Goal: Task Accomplishment & Management: Manage account settings

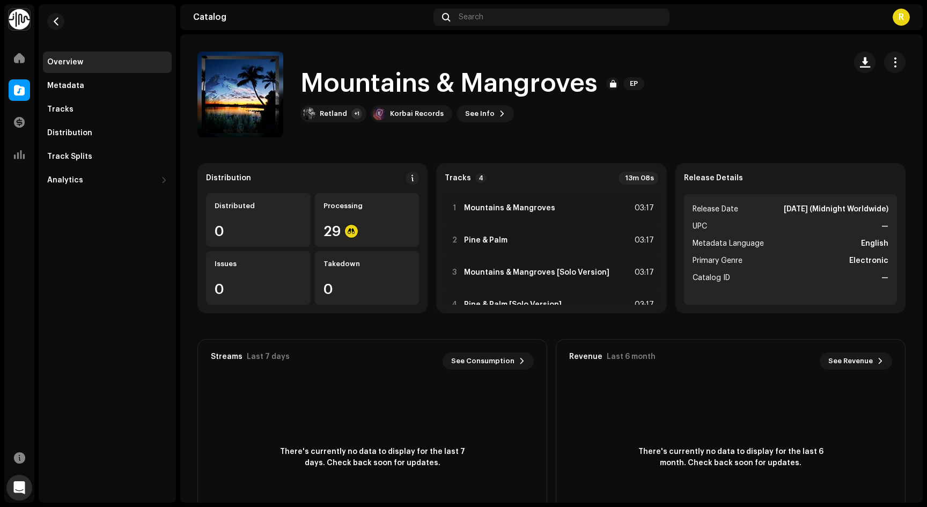
scroll to position [24, 0]
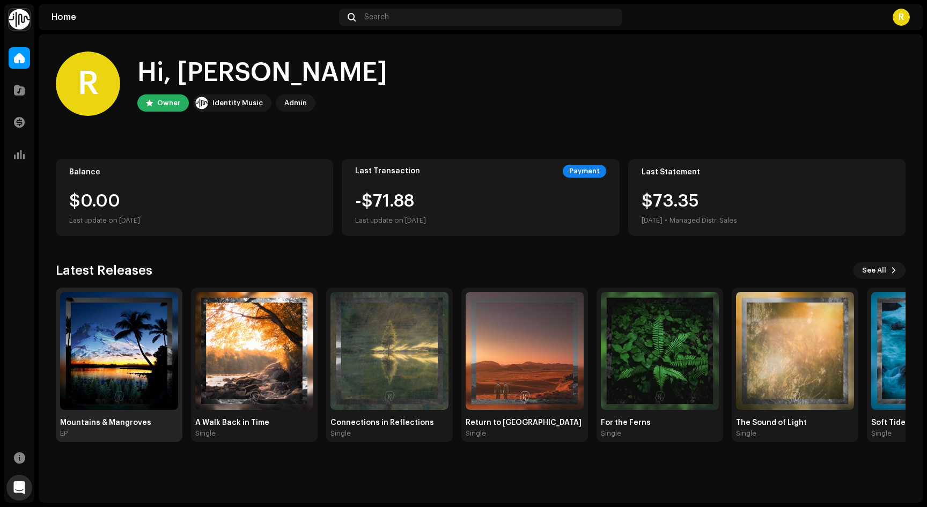
click at [127, 347] on img at bounding box center [119, 351] width 118 height 118
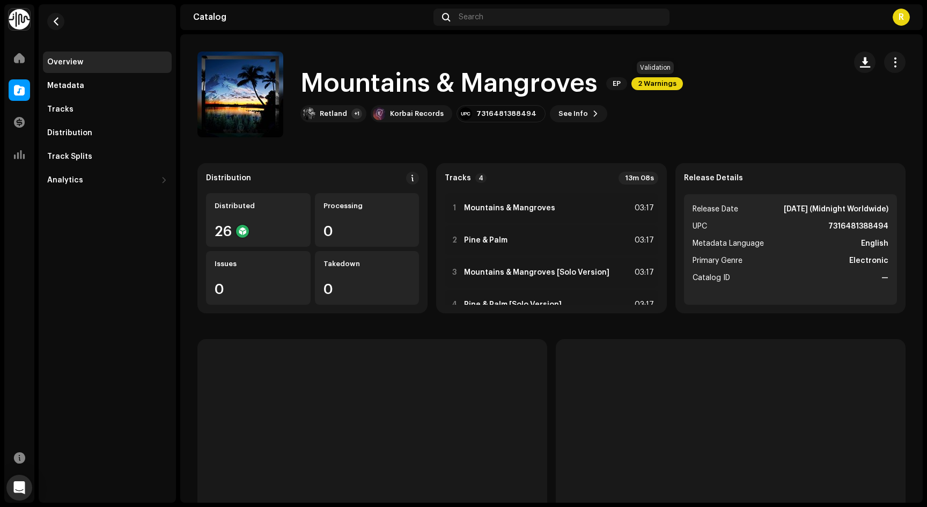
click at [665, 81] on span "2 Warnings" at bounding box center [656, 83] width 51 height 13
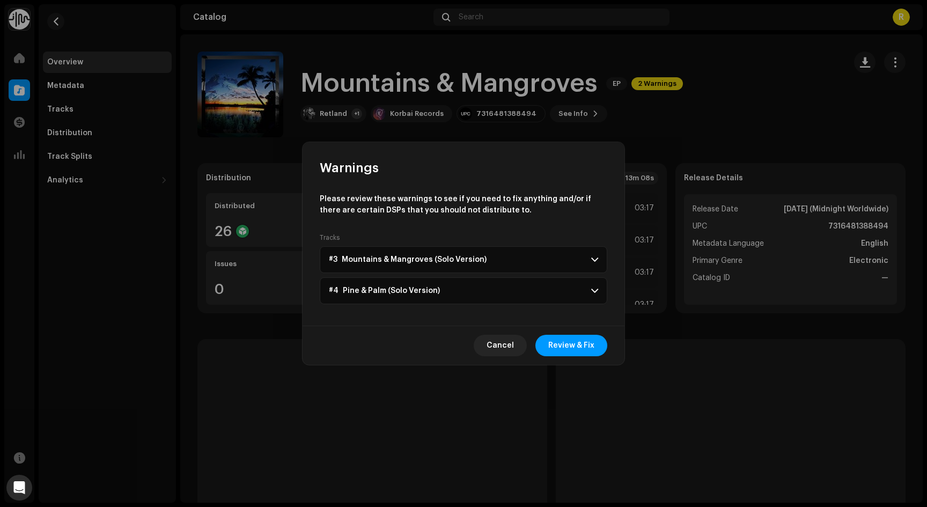
click at [591, 263] on span at bounding box center [594, 259] width 7 height 9
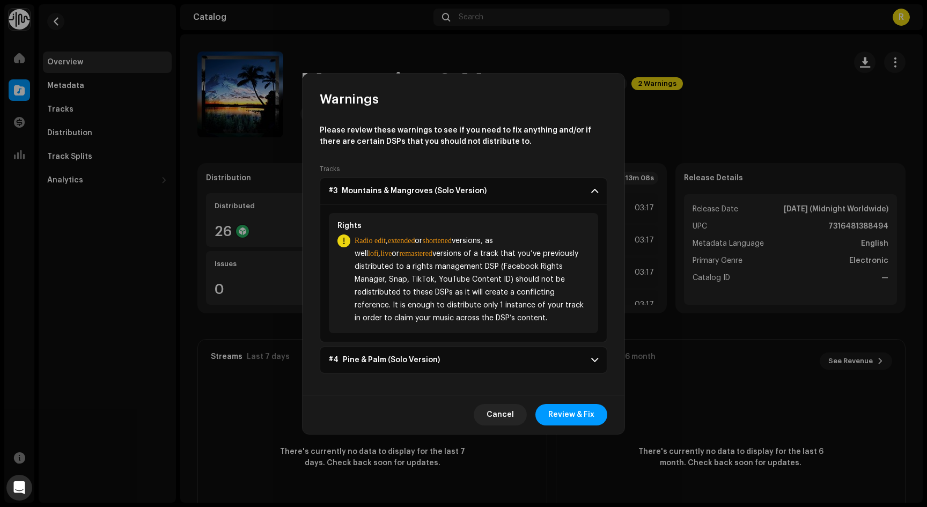
click at [597, 188] on span at bounding box center [594, 191] width 7 height 9
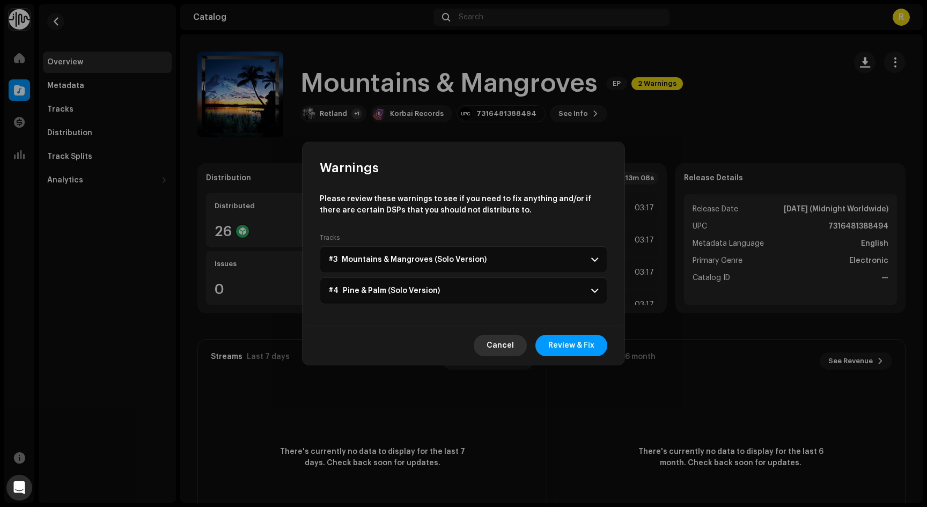
click at [508, 342] on span "Cancel" at bounding box center [499, 345] width 27 height 21
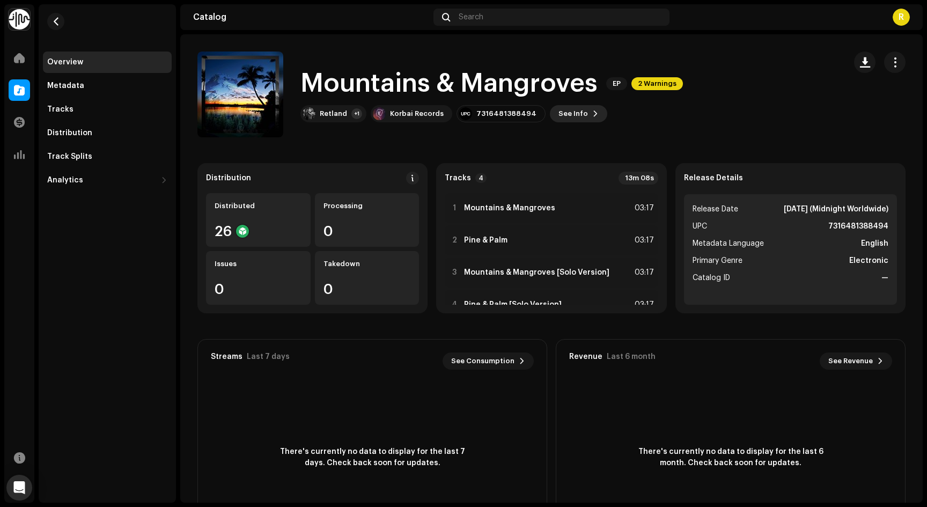
click at [574, 112] on button "See Info" at bounding box center [578, 113] width 57 height 17
click at [691, 109] on div "Mountains & Mangroves 3047004 Metadata Distribution Metadata Language English R…" at bounding box center [463, 253] width 927 height 507
click at [892, 60] on span "button" at bounding box center [895, 62] width 10 height 9
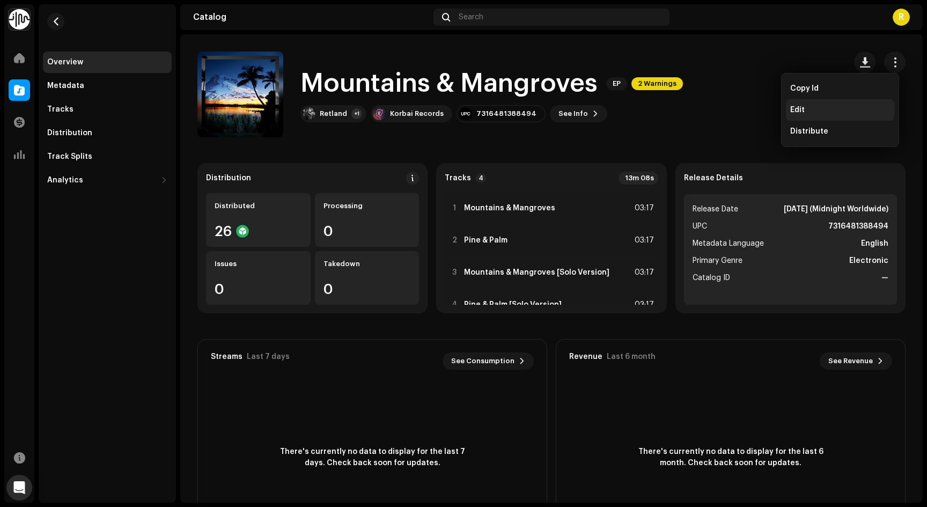
click at [812, 106] on div "Edit" at bounding box center [840, 110] width 100 height 9
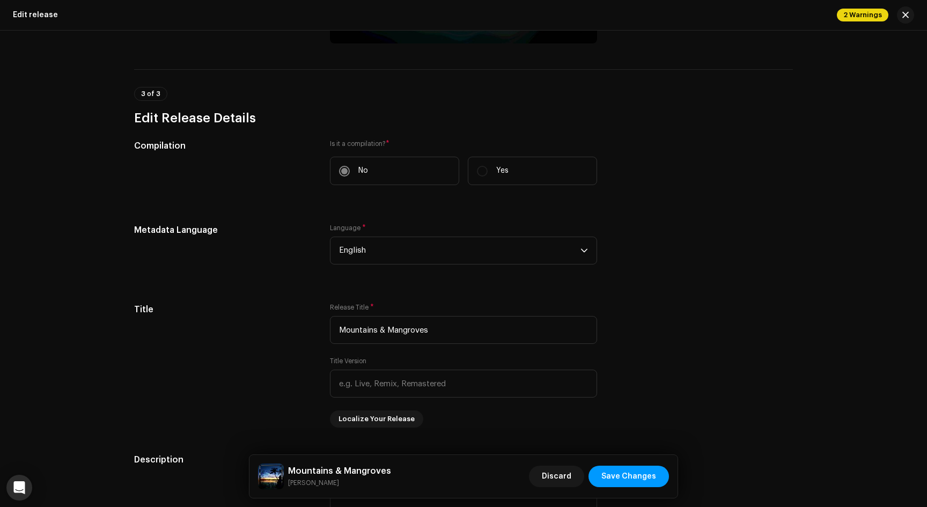
scroll to position [666, 0]
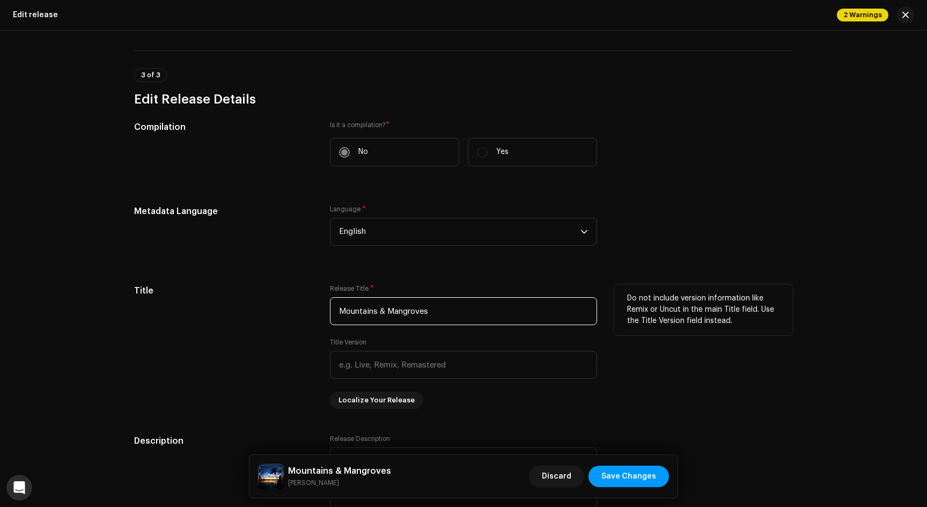
click at [407, 314] on input "Mountains & Mangroves" at bounding box center [463, 311] width 267 height 28
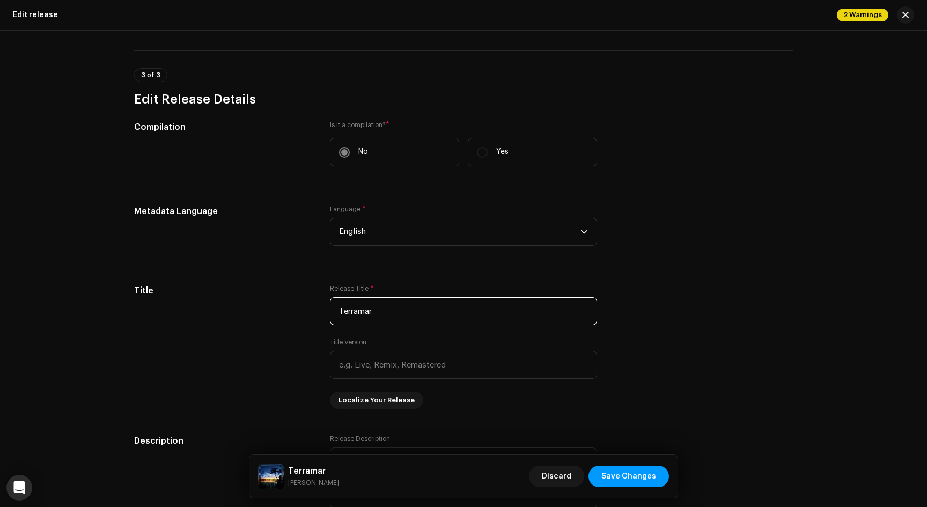
type input "Terramar"
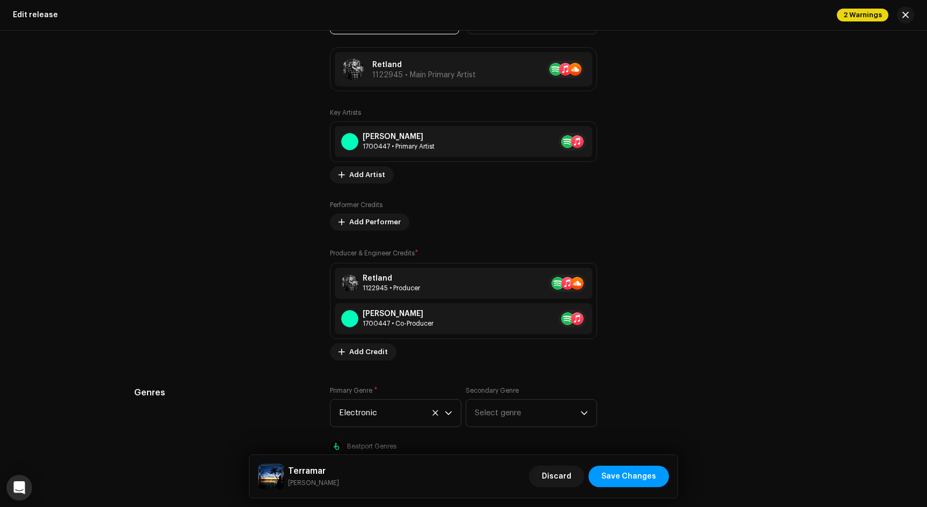
scroll to position [1441, 0]
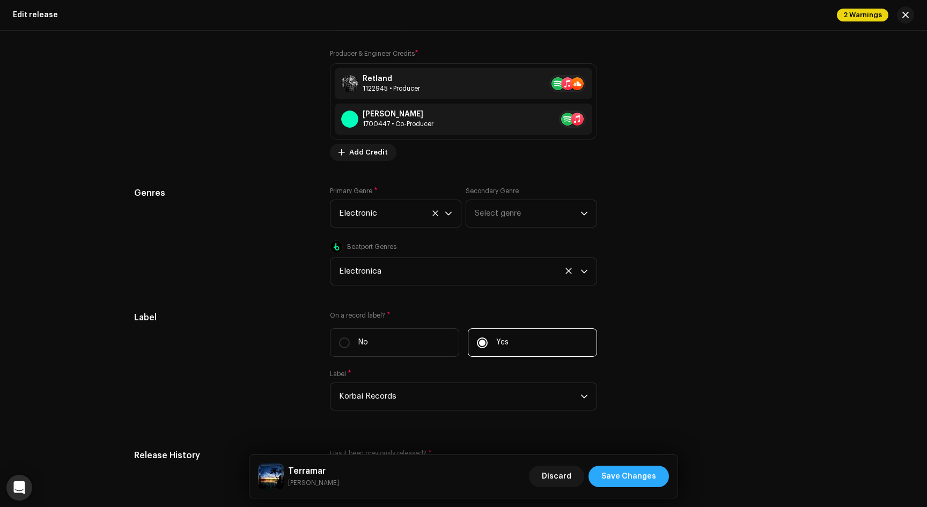
click at [622, 475] on span "Save Changes" at bounding box center [628, 475] width 55 height 21
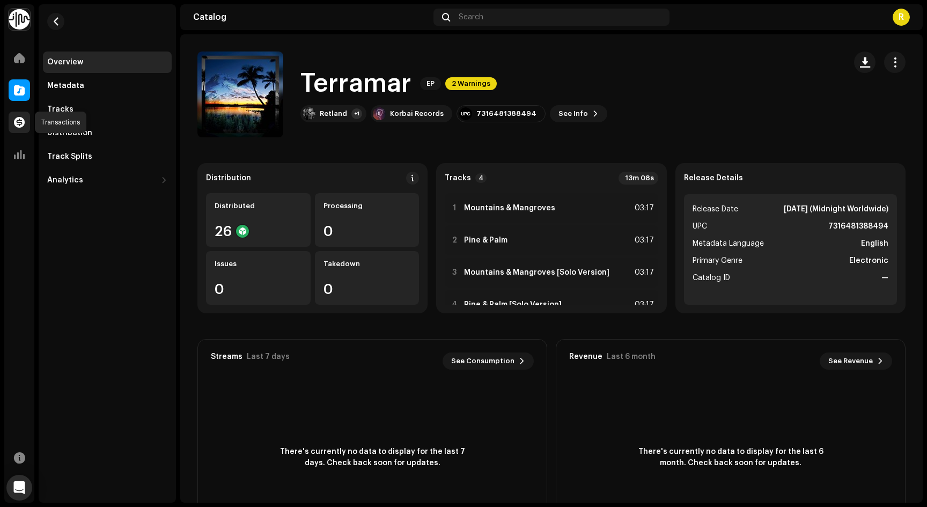
click at [21, 121] on span at bounding box center [19, 122] width 11 height 9
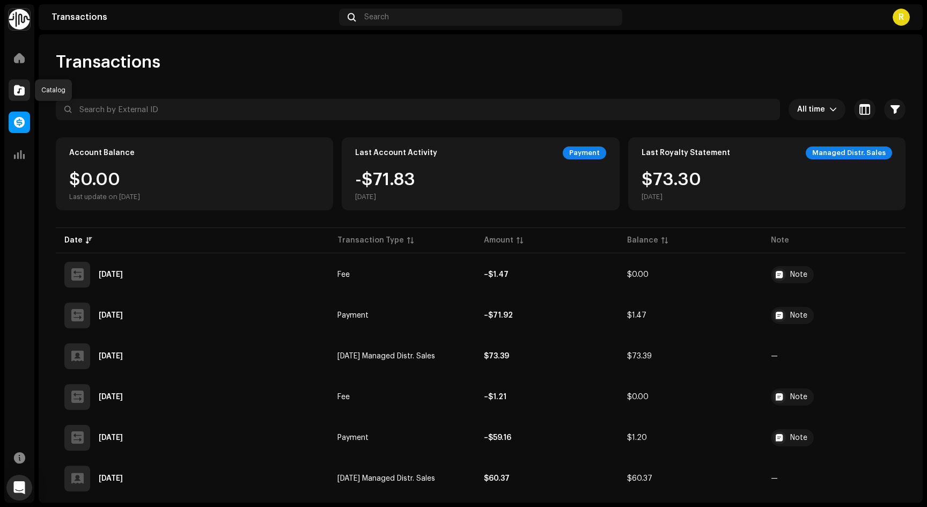
click at [24, 86] on span at bounding box center [19, 90] width 11 height 9
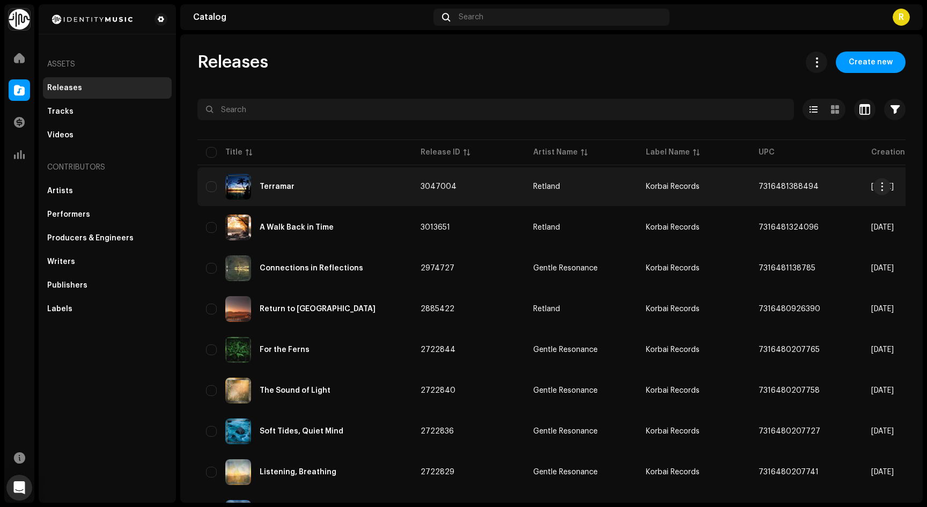
click at [283, 182] on div "Terramar" at bounding box center [304, 187] width 197 height 26
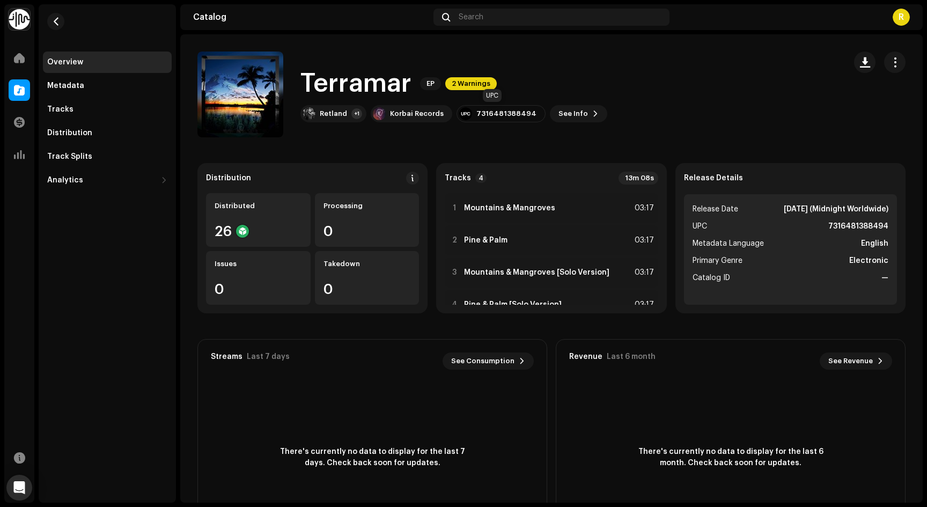
click at [505, 113] on div "7316481388494" at bounding box center [506, 113] width 60 height 9
copy div "7316481388494"
click at [493, 238] on strong "Pine & Palm" at bounding box center [485, 240] width 43 height 9
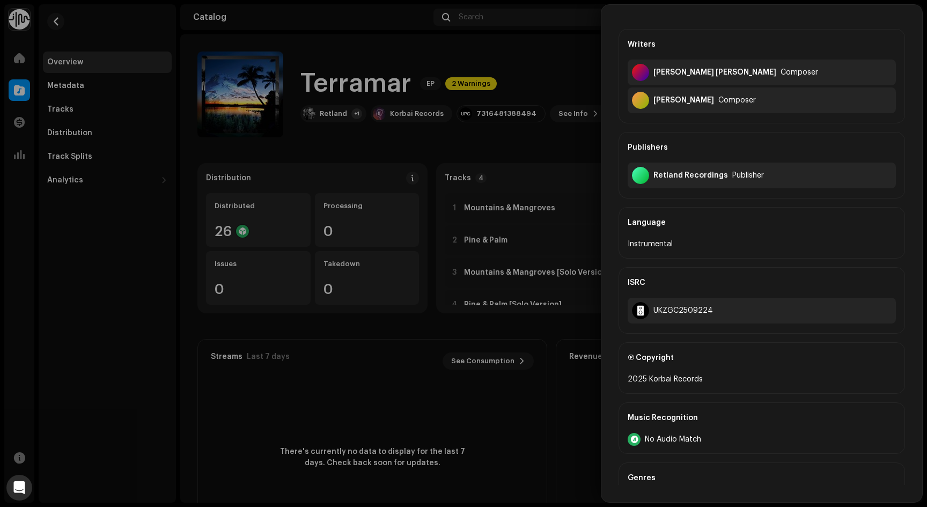
scroll to position [314, 0]
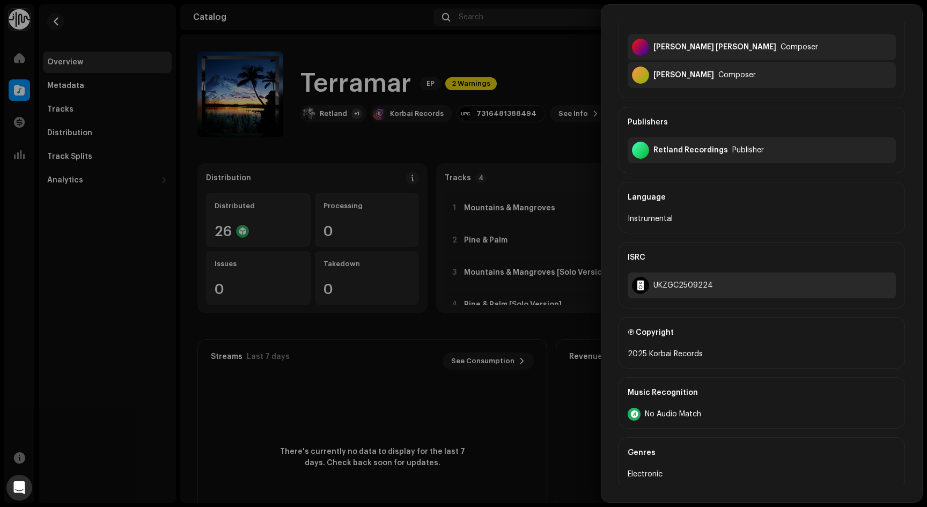
click at [682, 284] on div "UKZGC2509224" at bounding box center [683, 285] width 60 height 9
click at [679, 286] on div "UKZGC2509224" at bounding box center [683, 285] width 60 height 9
copy div "UKZGC2509224"
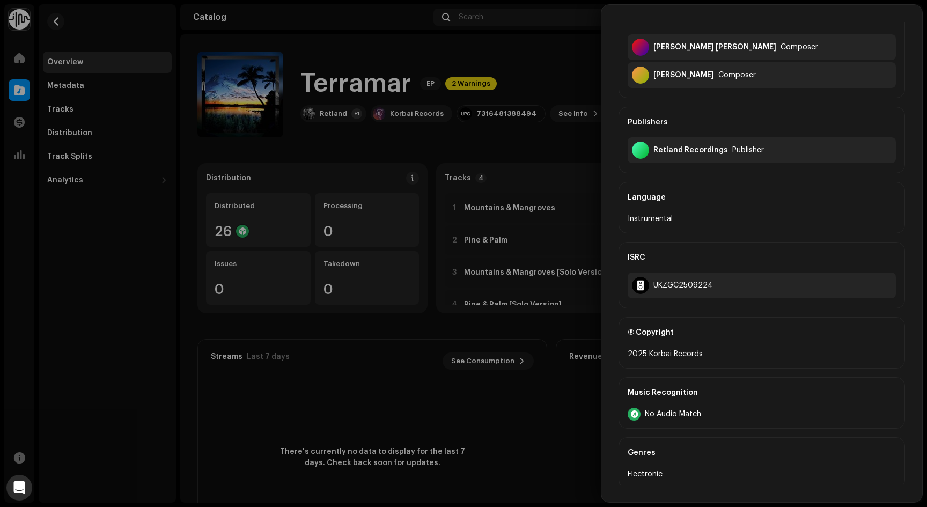
click at [487, 117] on div at bounding box center [463, 253] width 927 height 507
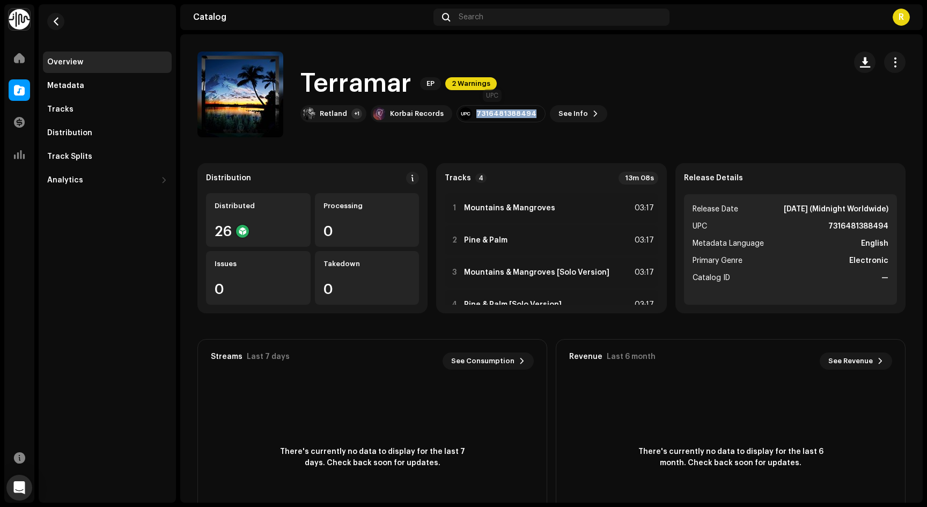
click at [487, 117] on div "7316481388494" at bounding box center [506, 113] width 60 height 9
copy div "7316481388494"
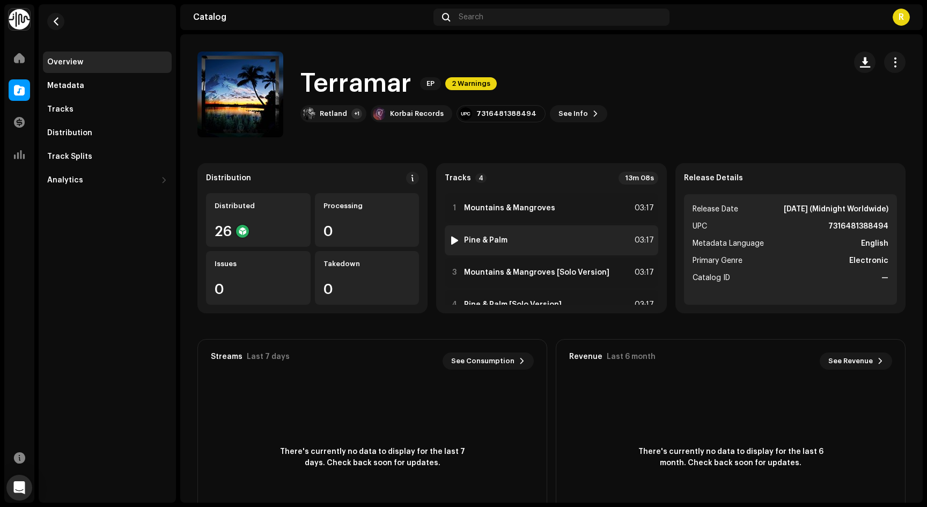
click at [505, 248] on div "2 Pine & Palm 03:17" at bounding box center [550, 240] width 213 height 30
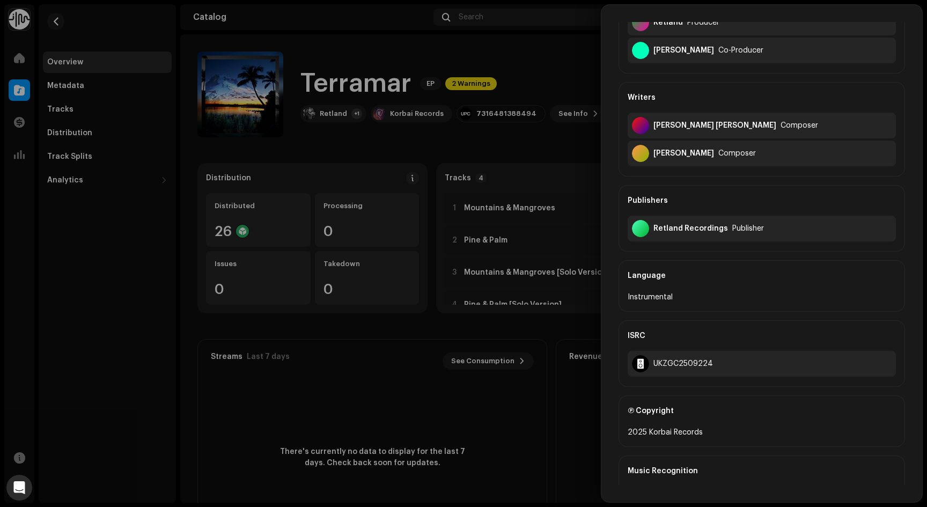
scroll to position [322, 0]
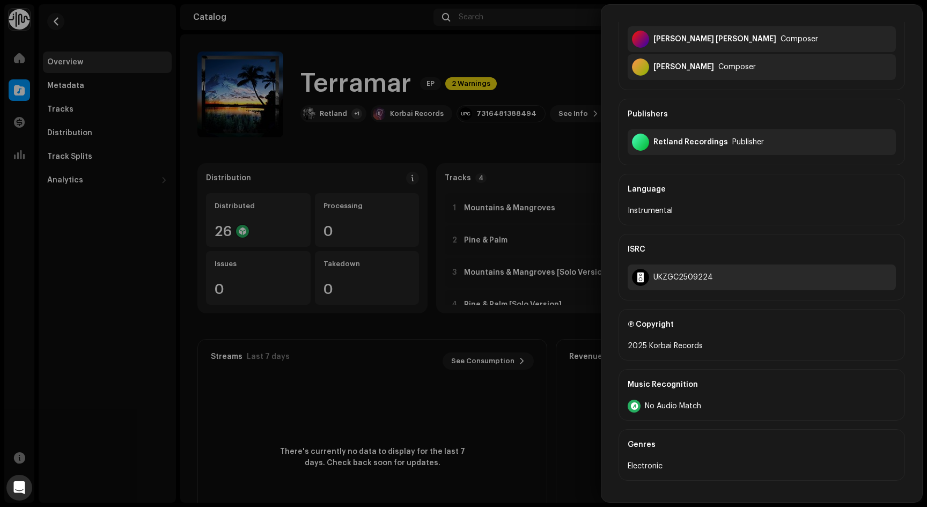
click at [690, 274] on div "UKZGC2509224" at bounding box center [683, 277] width 60 height 9
copy div "UKZGC2509224"
